Goal: Task Accomplishment & Management: Manage account settings

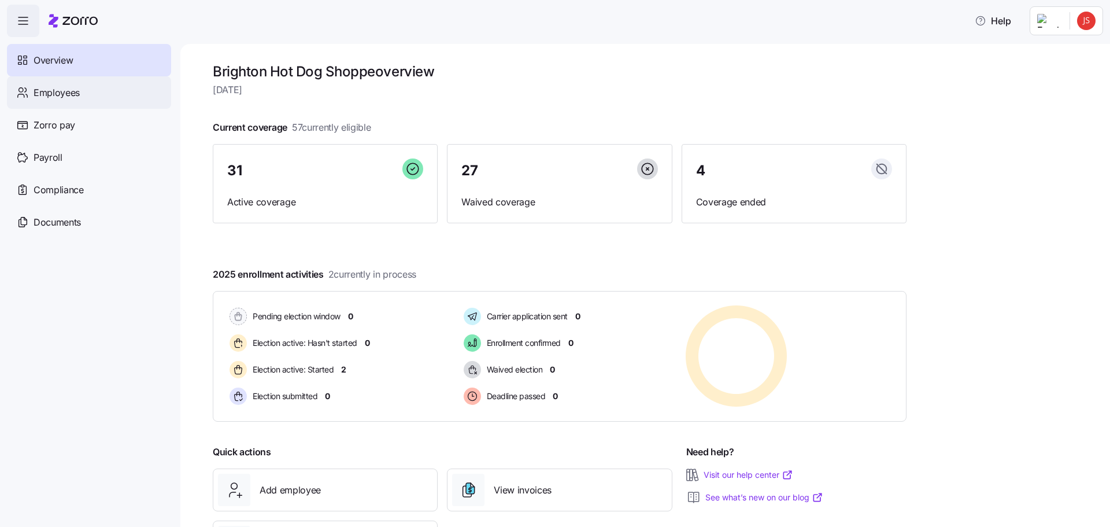
click at [65, 90] on span "Employees" at bounding box center [57, 93] width 46 height 14
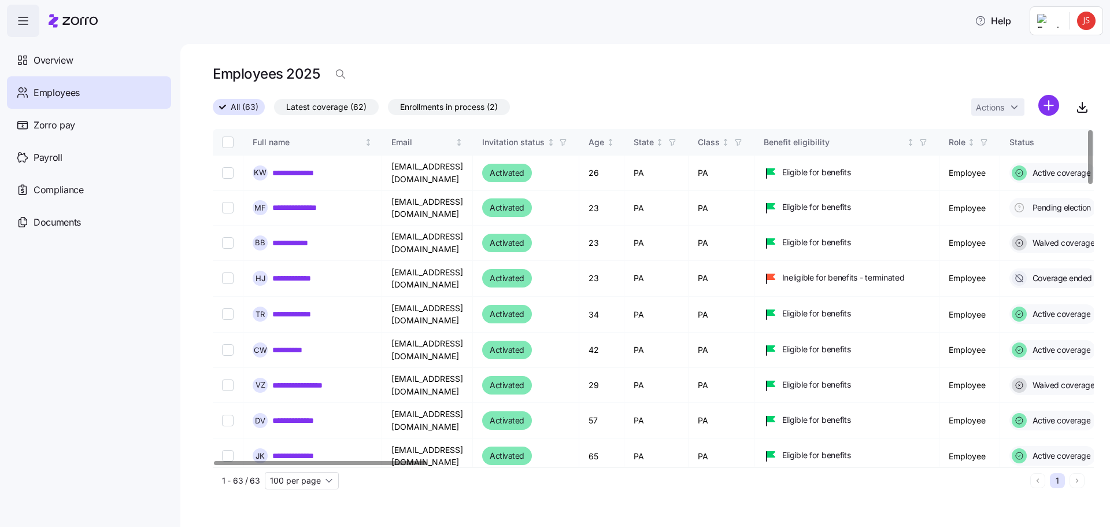
click at [471, 108] on span "Enrollments in process (2)" at bounding box center [449, 106] width 98 height 15
click at [388, 110] on input "Enrollments in process (2)" at bounding box center [388, 110] width 0 height 0
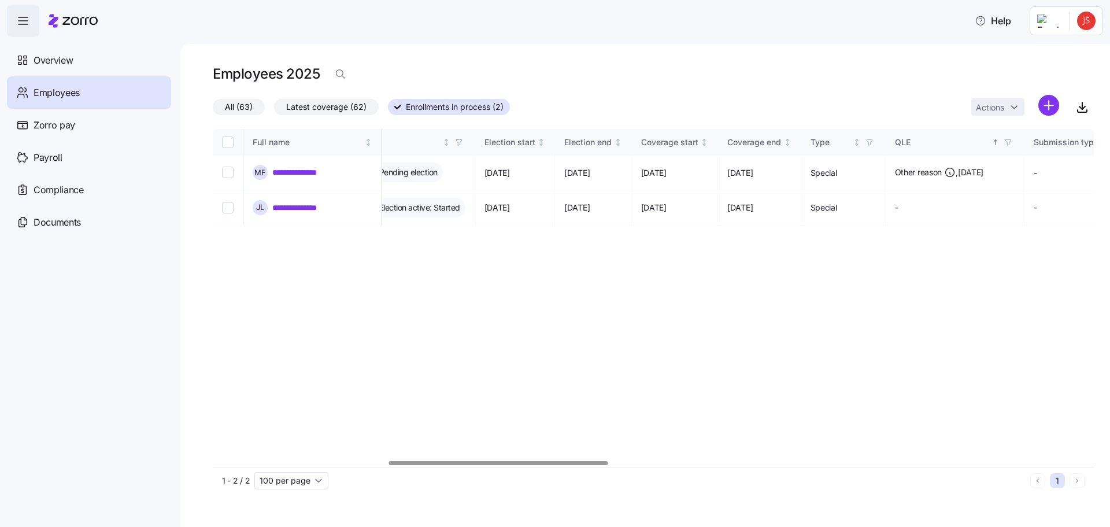
scroll to position [0, 761]
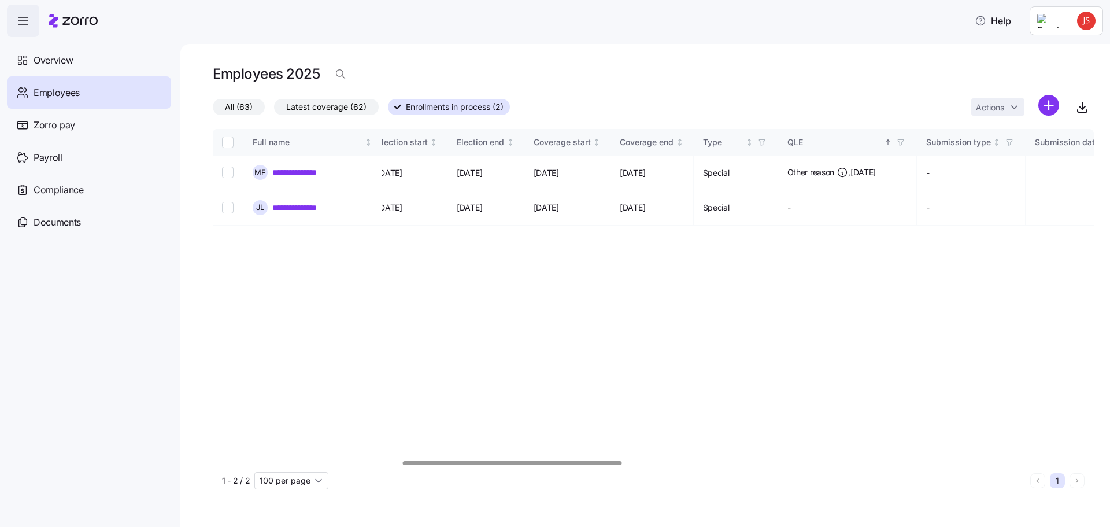
click at [535, 465] on div at bounding box center [512, 463] width 219 height 4
click at [315, 202] on link "**********" at bounding box center [303, 208] width 63 height 12
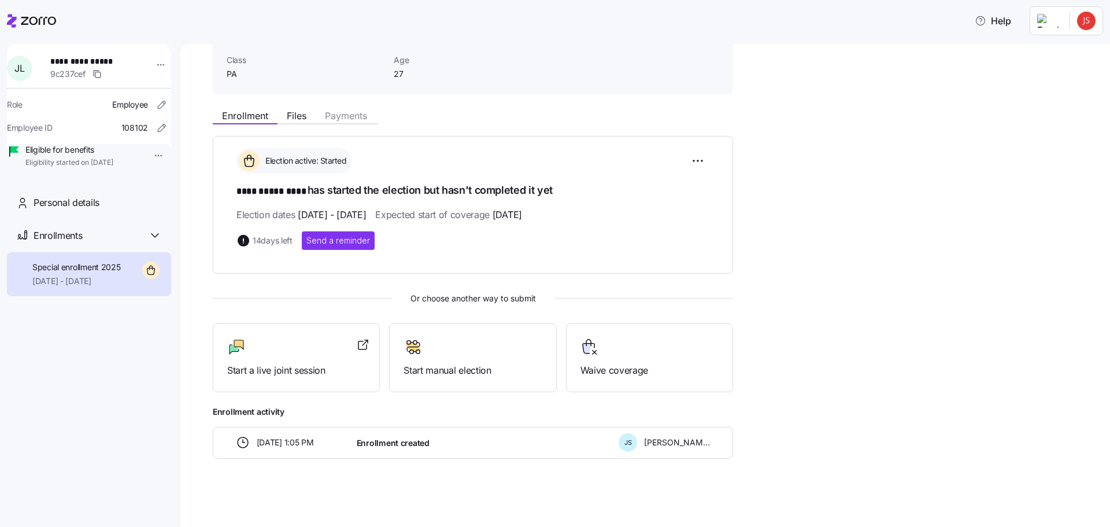
scroll to position [12, 0]
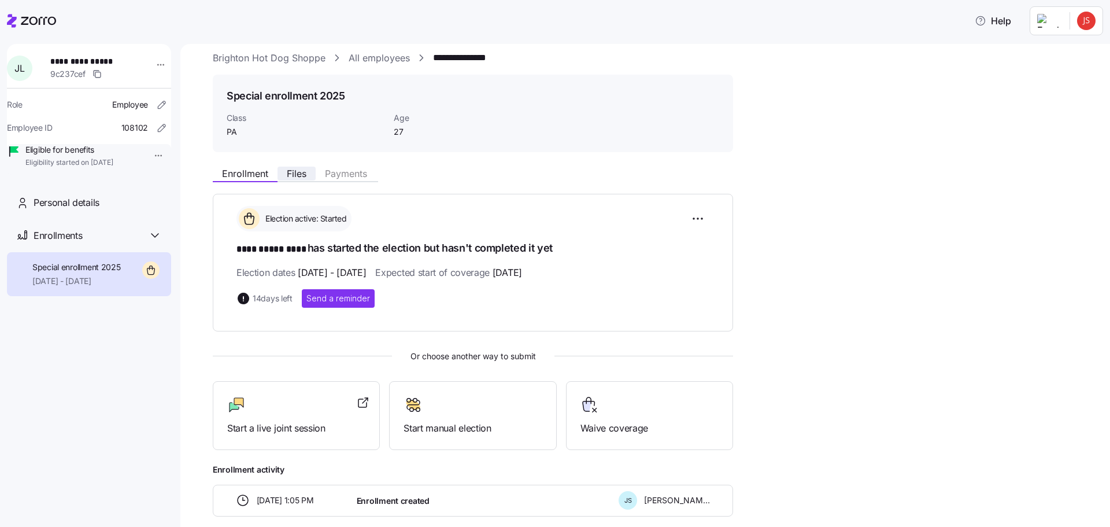
click at [301, 172] on span "Files" at bounding box center [297, 173] width 20 height 9
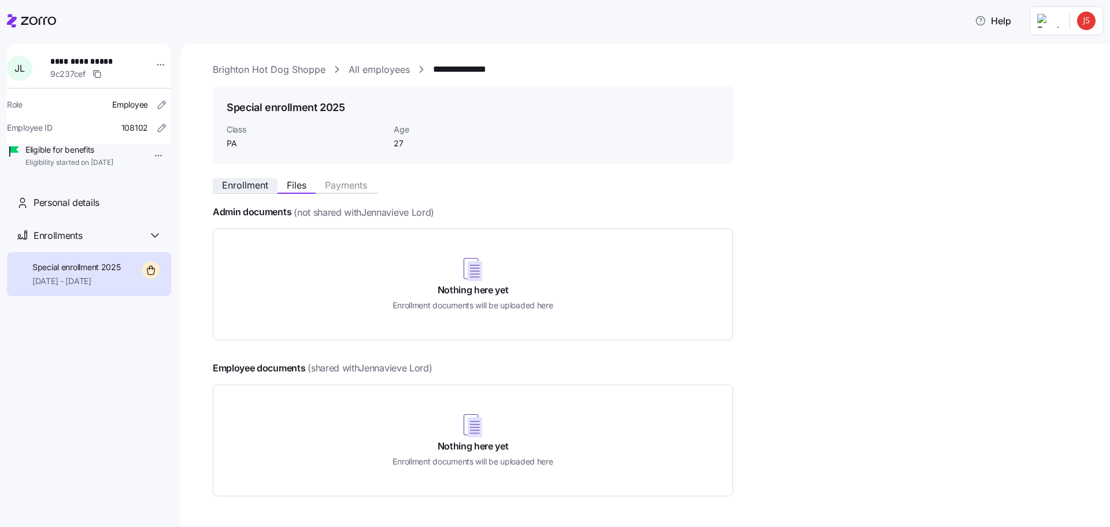
click at [242, 185] on span "Enrollment" at bounding box center [245, 184] width 46 height 9
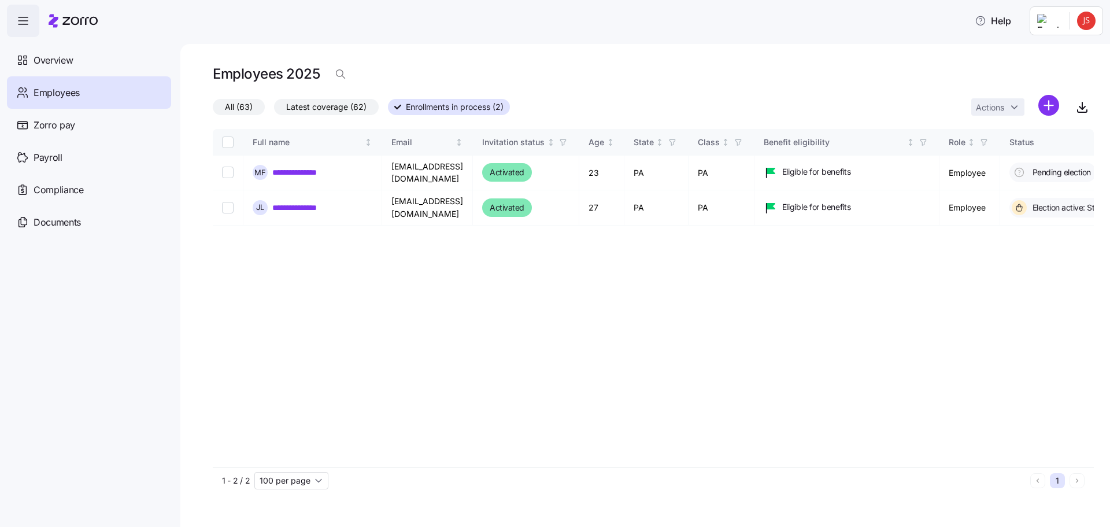
click at [244, 104] on span "All (63)" at bounding box center [239, 106] width 28 height 15
click at [213, 110] on input "All (63)" at bounding box center [213, 110] width 0 height 0
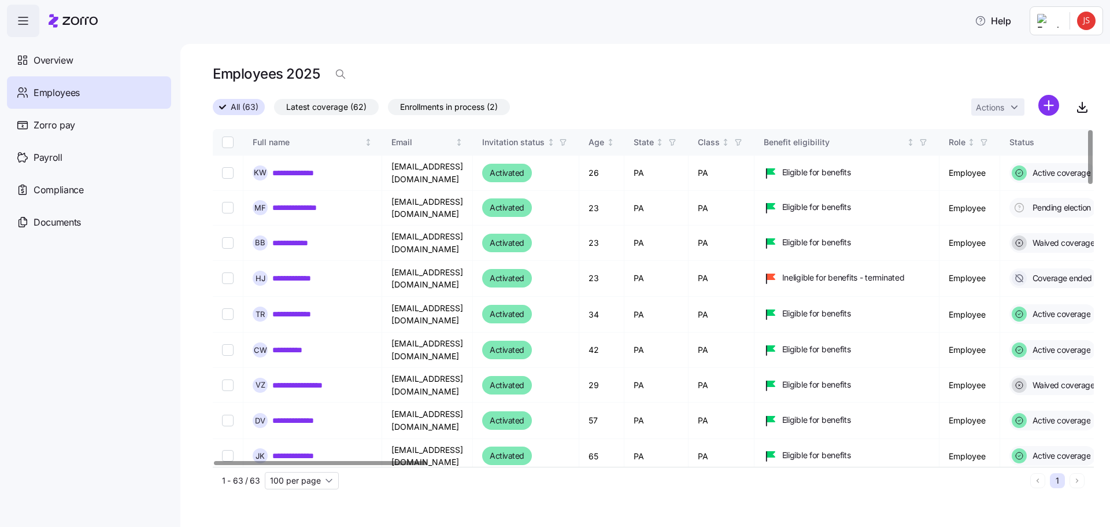
click at [334, 465] on div at bounding box center [320, 463] width 213 height 4
click at [72, 61] on span "Overview" at bounding box center [53, 60] width 39 height 14
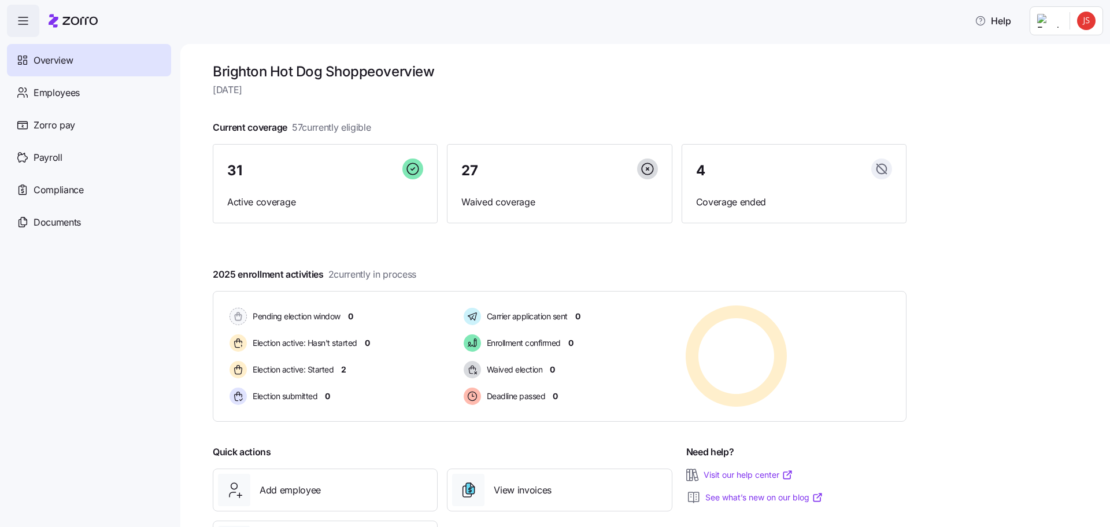
click at [57, 62] on span "Overview" at bounding box center [53, 60] width 39 height 14
